Goal: Information Seeking & Learning: Understand process/instructions

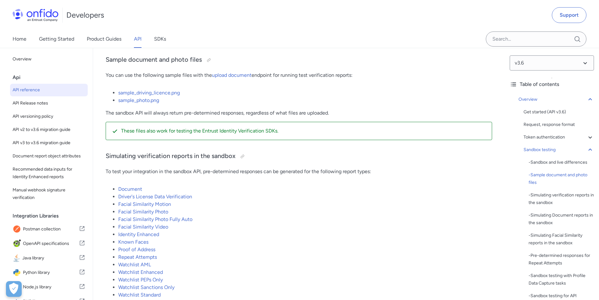
scroll to position [1113, 0]
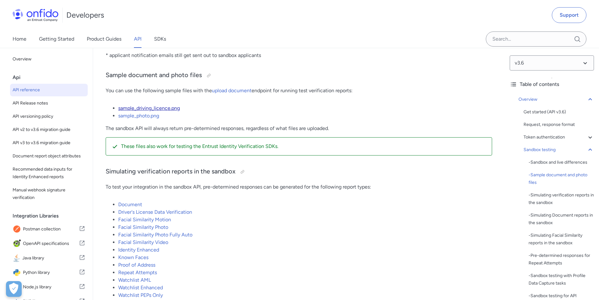
click at [167, 111] on link "sample_driving_licence.png" at bounding box center [149, 108] width 62 height 6
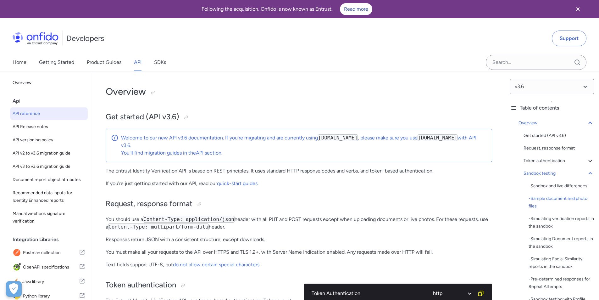
scroll to position [1113, 0]
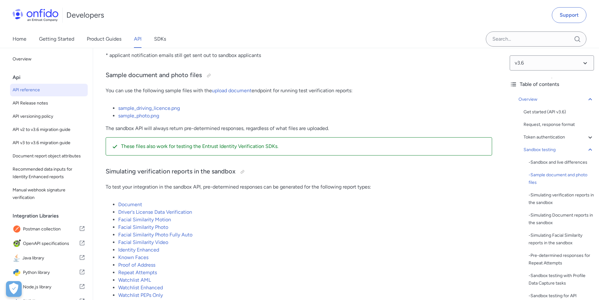
click at [148, 119] on link "sample_photo.png" at bounding box center [138, 116] width 41 height 6
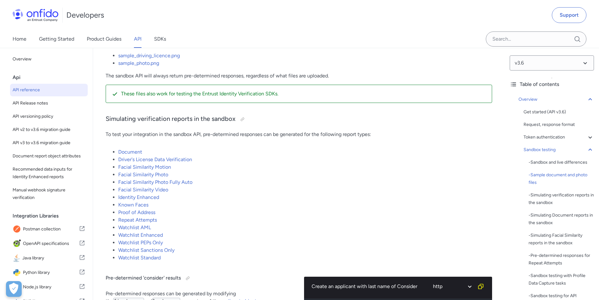
scroll to position [1176, 0]
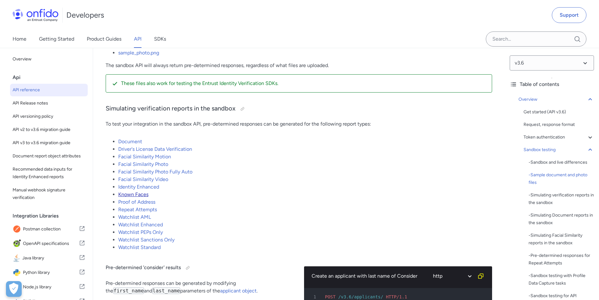
click at [137, 197] on link "Known Faces" at bounding box center [133, 194] width 30 height 6
click at [132, 144] on link "Document" at bounding box center [130, 141] width 24 height 6
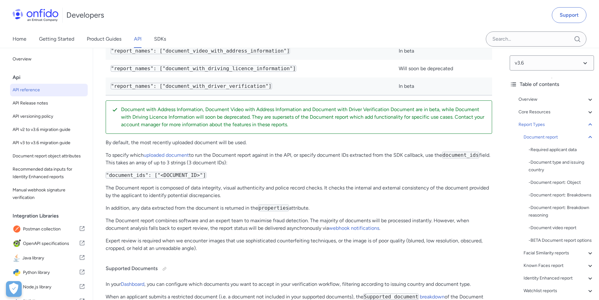
scroll to position [22346, 0]
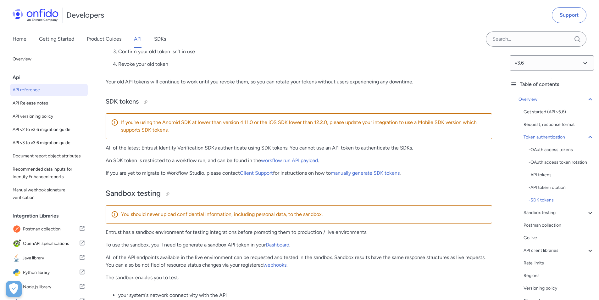
scroll to position [735, 0]
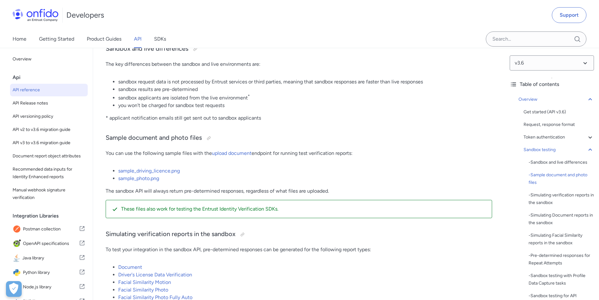
scroll to position [1050, 0]
